Goal: Task Accomplishment & Management: Use online tool/utility

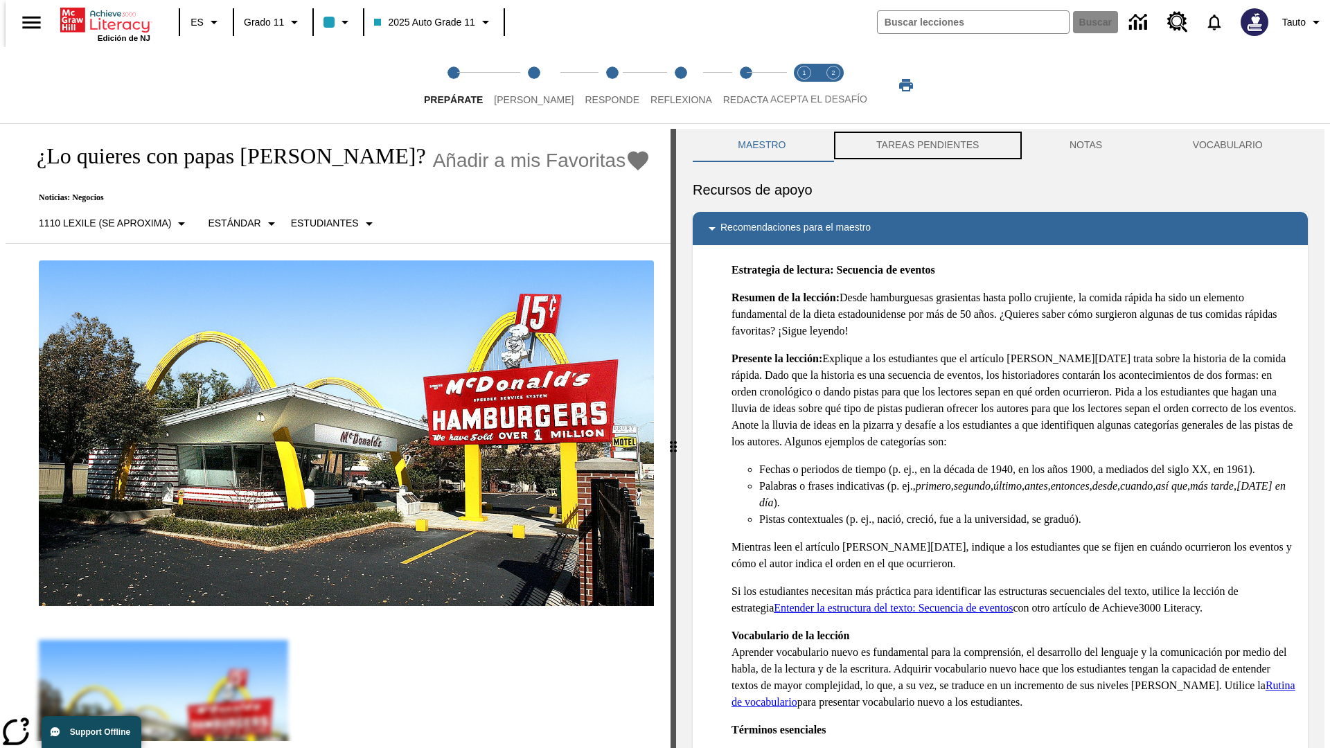
click at [926, 145] on button "TAREAS PENDIENTES" at bounding box center [927, 145] width 193 height 33
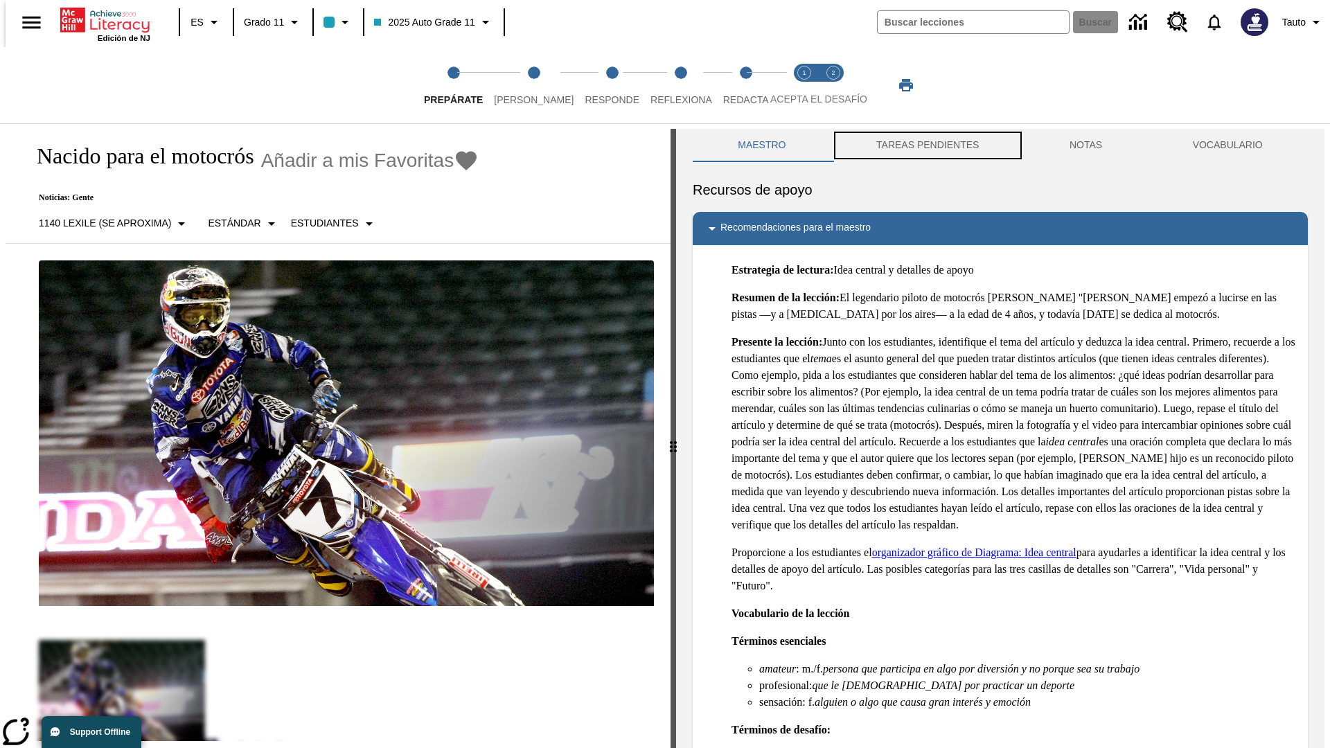
click at [926, 145] on button "TAREAS PENDIENTES" at bounding box center [927, 145] width 193 height 33
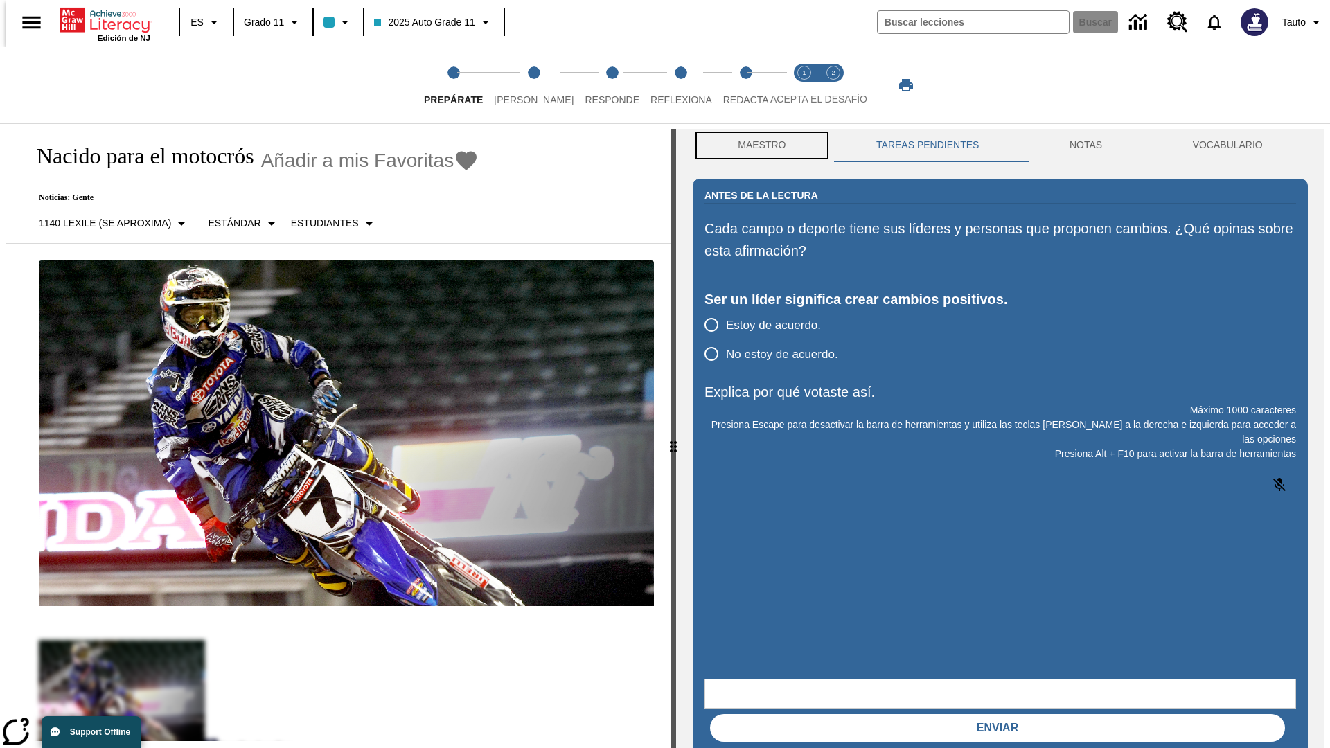
scroll to position [1, 0]
